Goal: Information Seeking & Learning: Learn about a topic

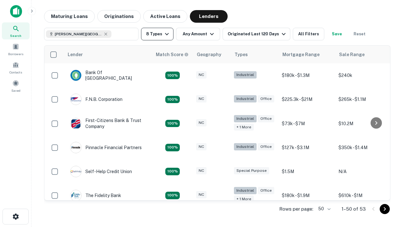
click at [157, 34] on button "8 Types" at bounding box center [157, 34] width 32 height 13
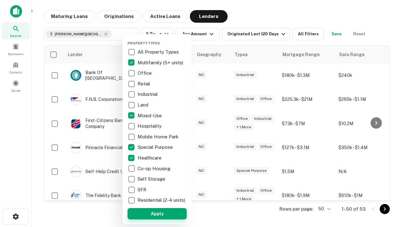
click at [157, 213] on button "Apply" at bounding box center [156, 213] width 59 height 11
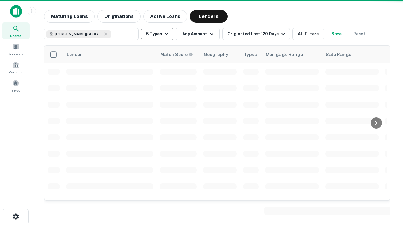
click at [157, 34] on button "5 Types" at bounding box center [157, 34] width 32 height 13
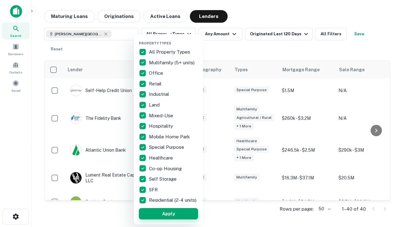
click at [168, 213] on button "Apply" at bounding box center [168, 213] width 59 height 11
